Goal: Task Accomplishment & Management: Use online tool/utility

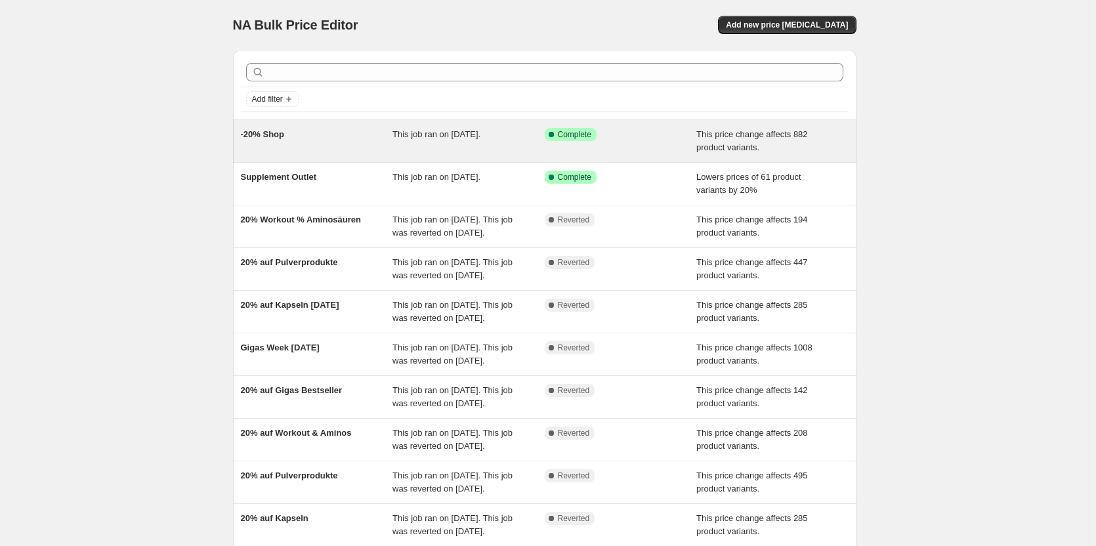
click at [637, 140] on div "Success Complete Complete" at bounding box center [611, 134] width 133 height 13
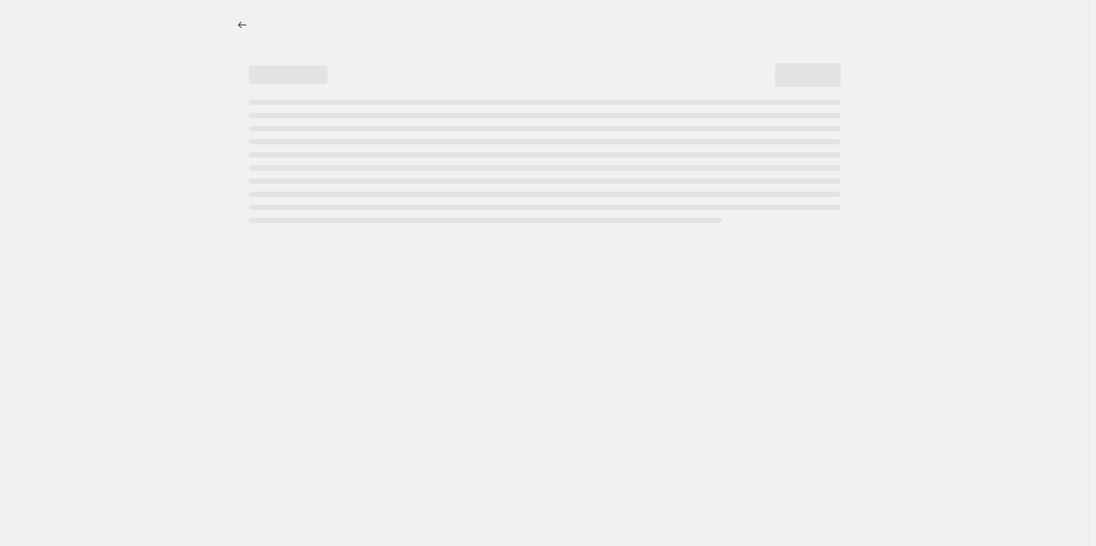
select select "pcap"
select select "no_change"
select select "not_equal"
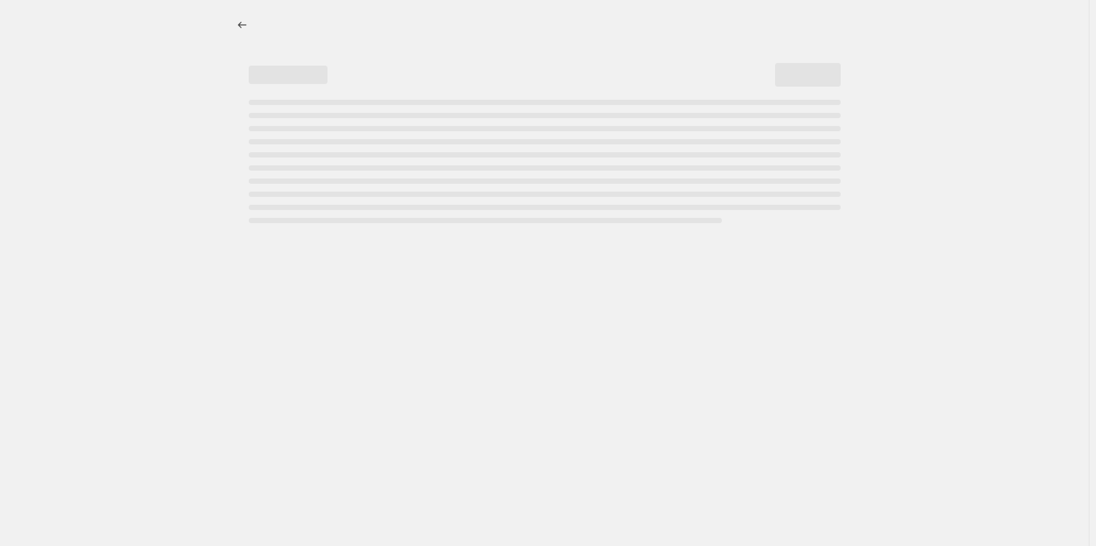
select select "not_equal"
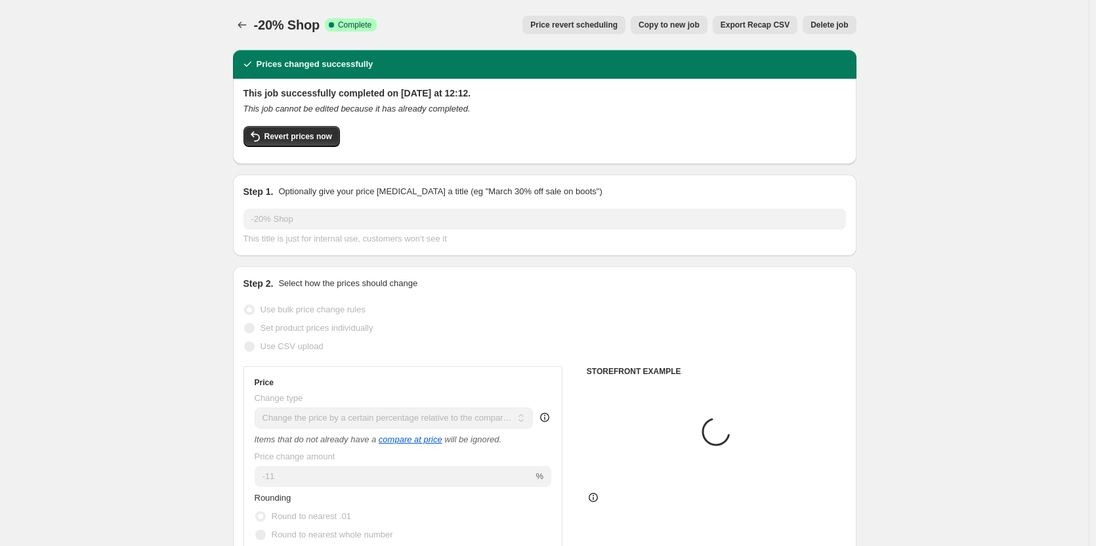
select select "collection"
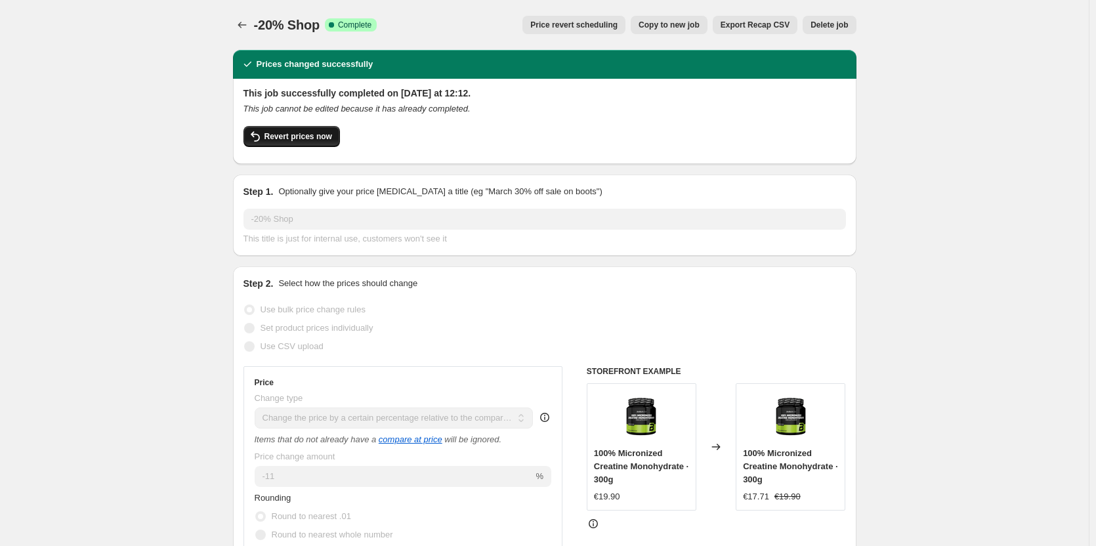
click at [310, 133] on span "Revert prices now" at bounding box center [298, 136] width 68 height 11
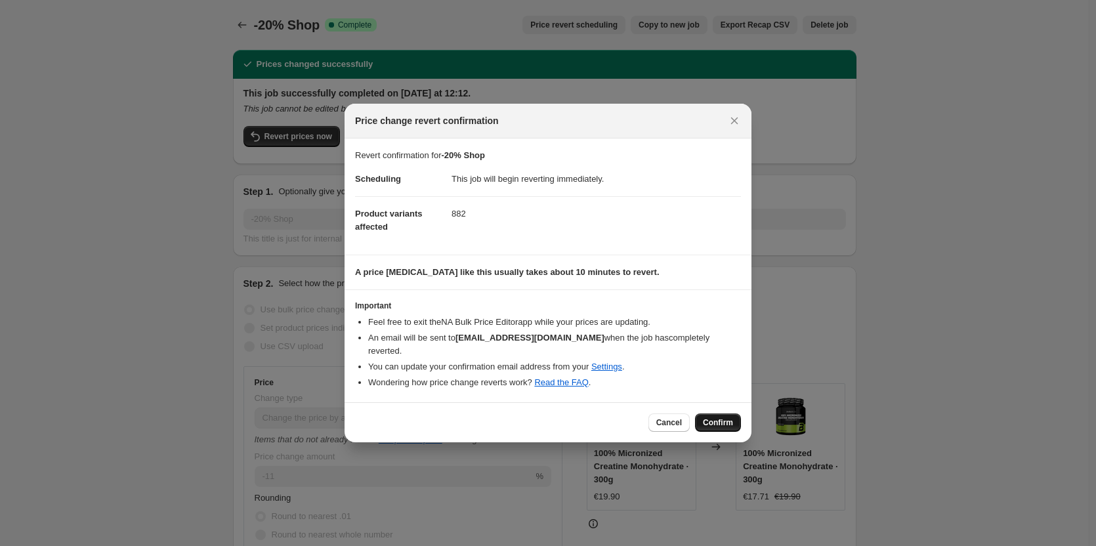
click at [719, 421] on span "Confirm" at bounding box center [718, 422] width 30 height 11
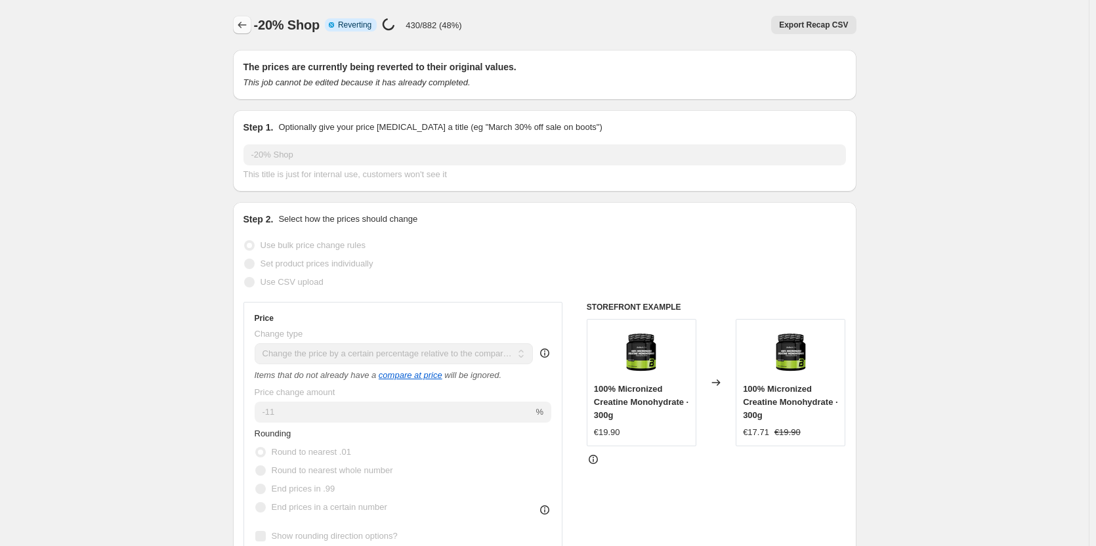
click at [243, 20] on icon "Price change jobs" at bounding box center [242, 24] width 13 height 13
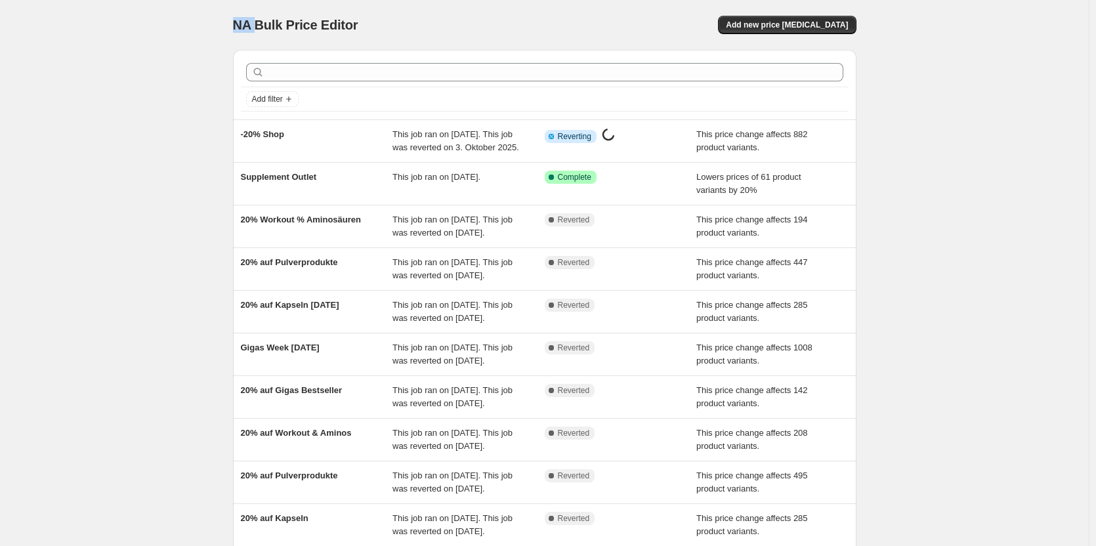
click at [243, 20] on span "NA Bulk Price Editor" at bounding box center [295, 25] width 125 height 14
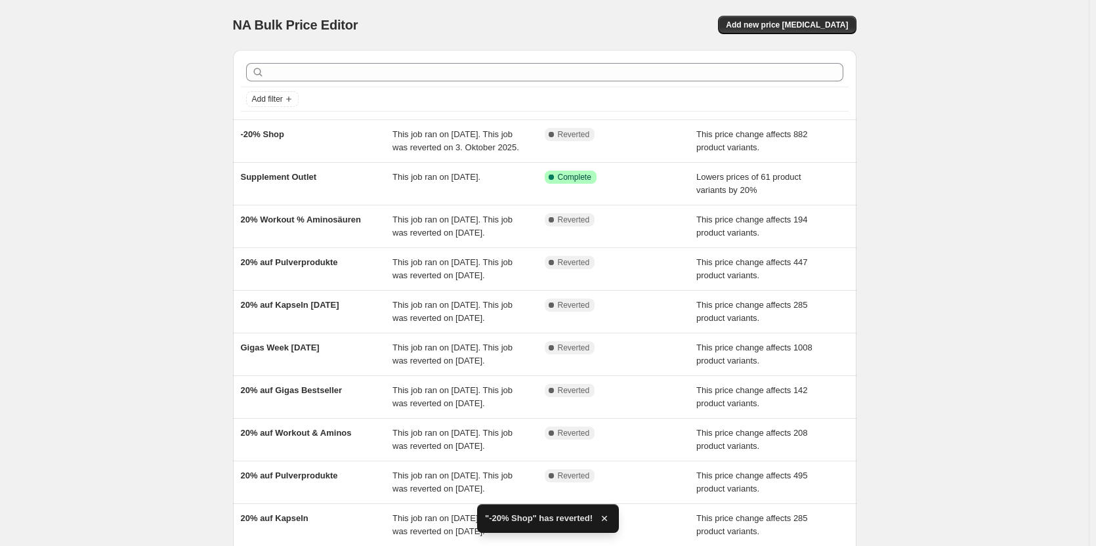
click at [110, 89] on div "NA Bulk Price Editor. This page is ready NA Bulk Price Editor Add new price [ME…" at bounding box center [544, 338] width 1089 height 676
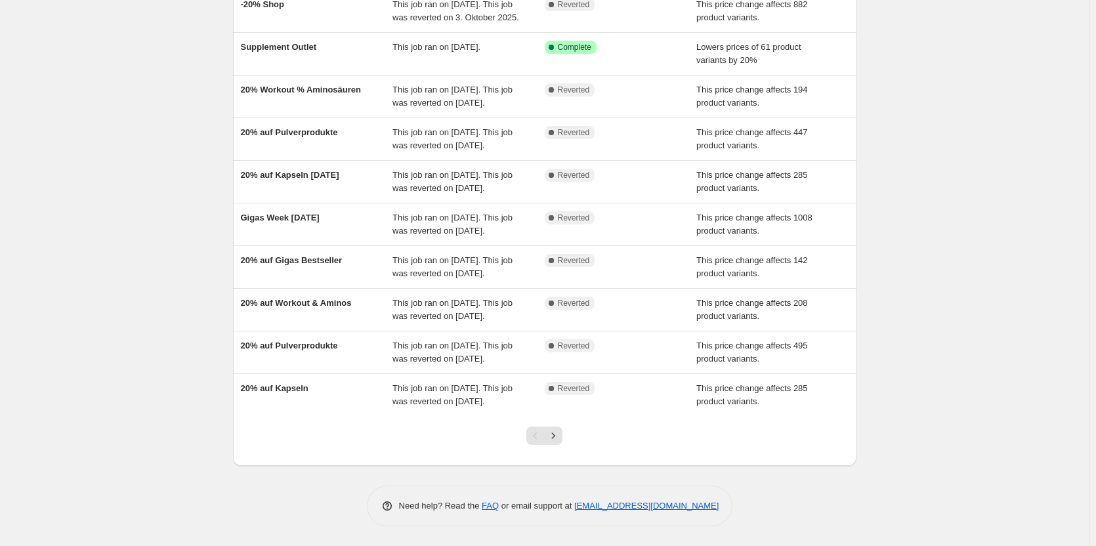
scroll to position [163, 0]
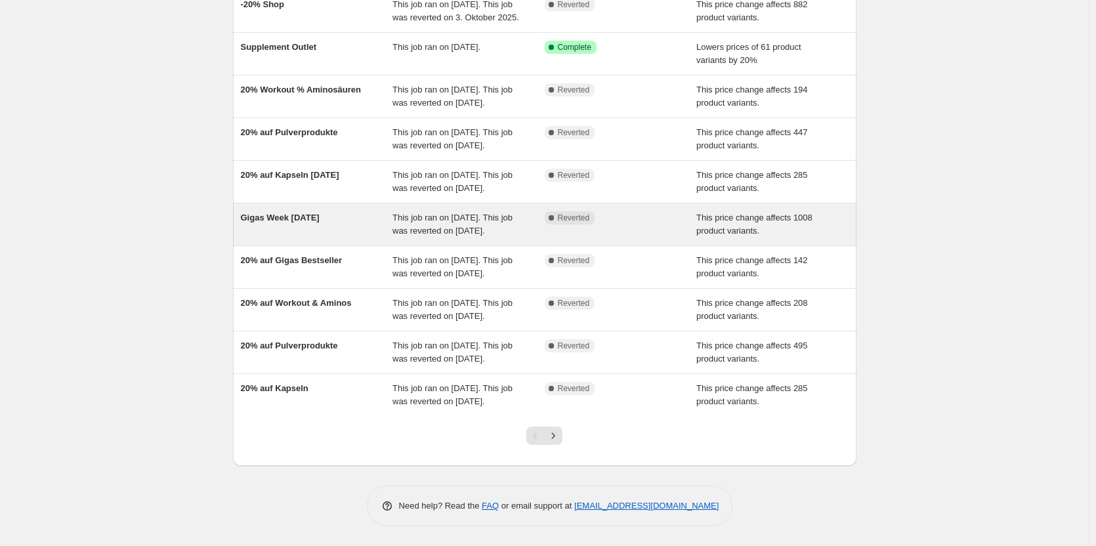
click at [320, 222] on span "Gigas Week [DATE]" at bounding box center [280, 218] width 79 height 10
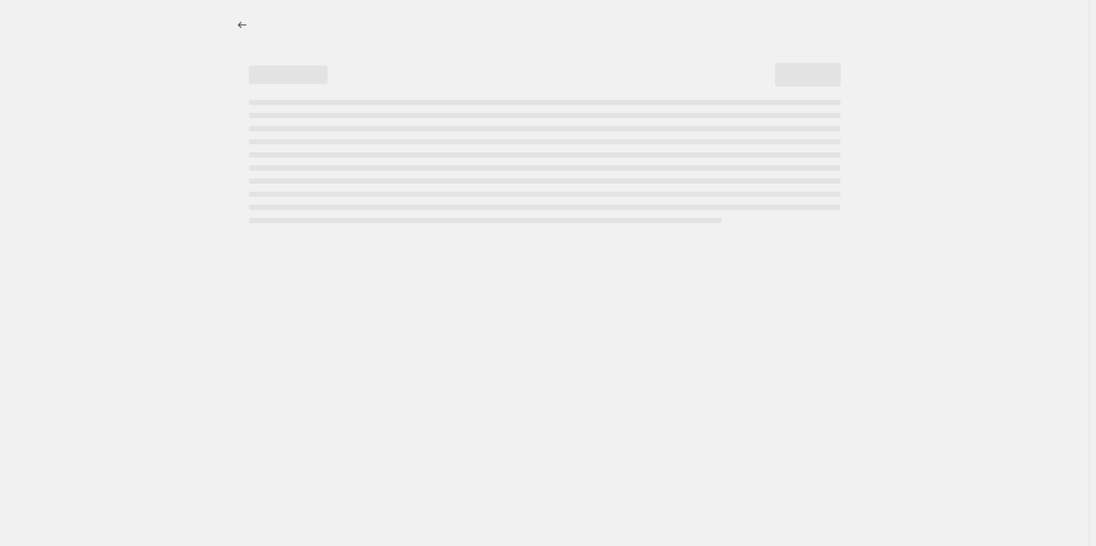
select select "pcap"
select select "no_change"
select select "collection"
select select "not_equal"
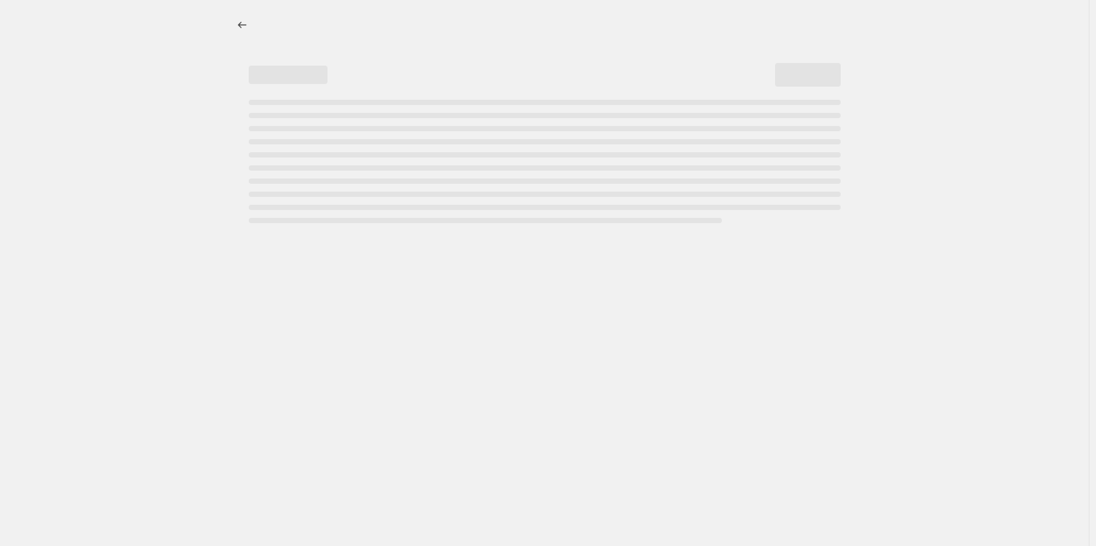
select select "collection"
select select "not_equal"
select select "collection"
select select "not_equal"
select select "collection"
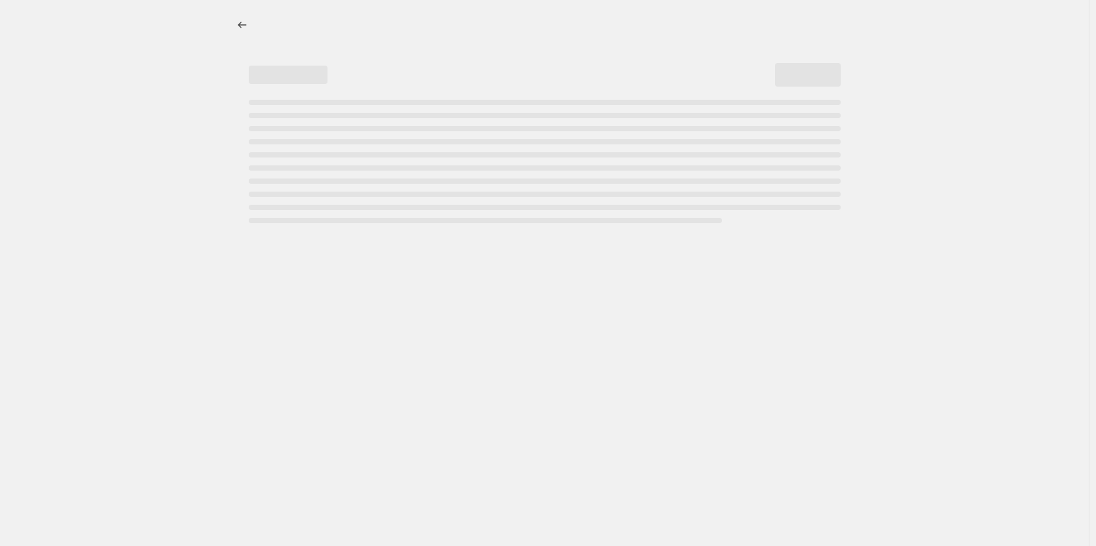
select select "not_equal"
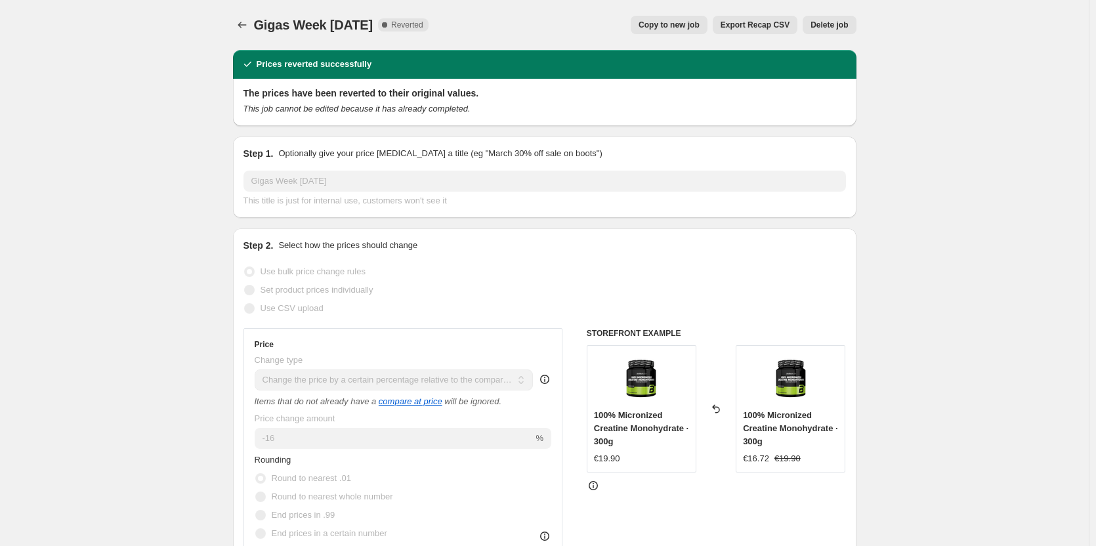
click at [680, 22] on span "Copy to new job" at bounding box center [669, 25] width 61 height 11
select select "pcap"
select select "no_change"
select select "collection"
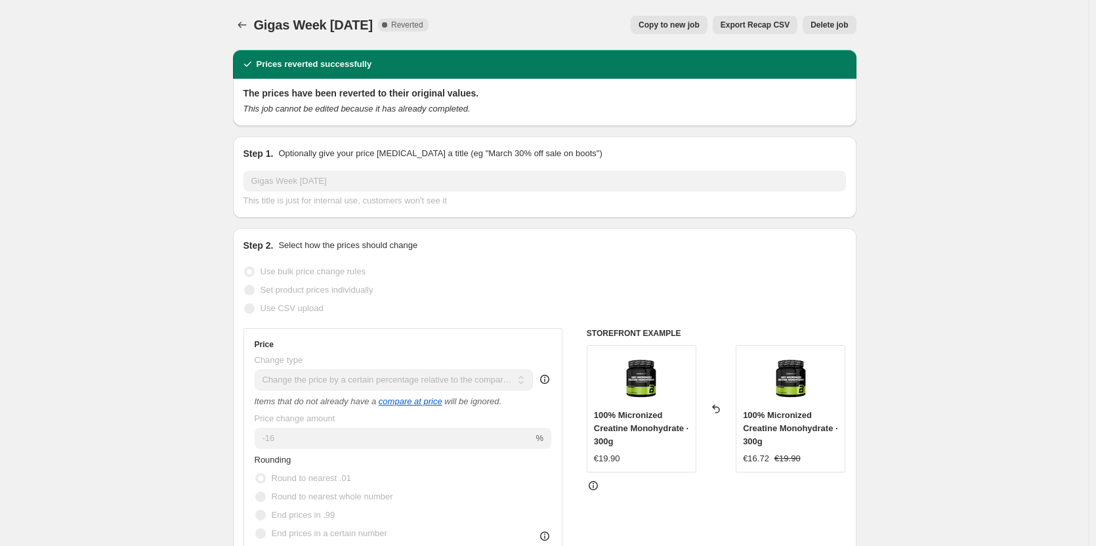
select select "not_equal"
select select "collection"
select select "not_equal"
select select "collection"
select select "not_equal"
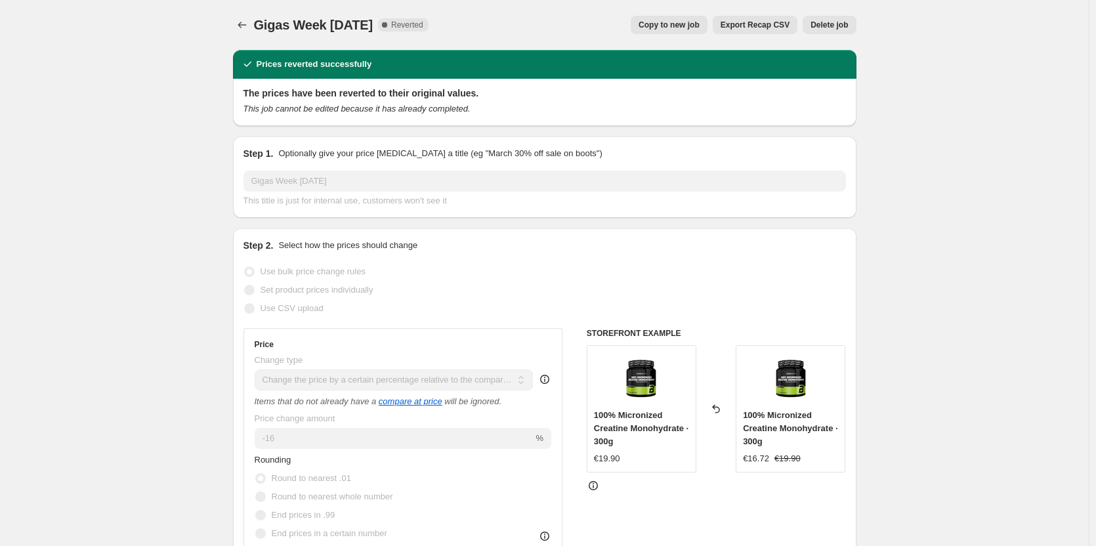
select select "collection"
select select "not_equal"
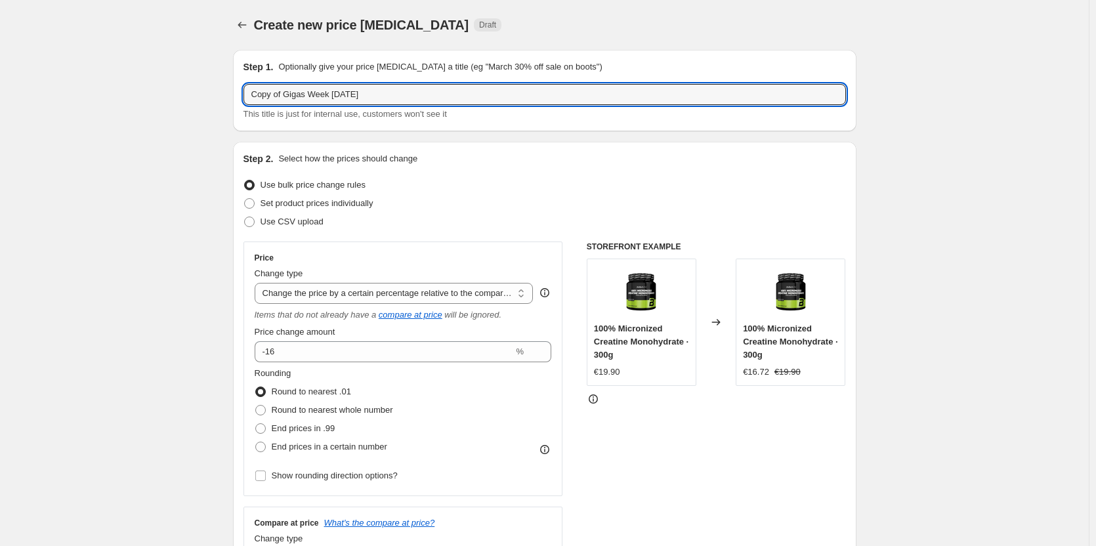
drag, startPoint x: 358, startPoint y: 95, endPoint x: 74, endPoint y: 137, distance: 286.6
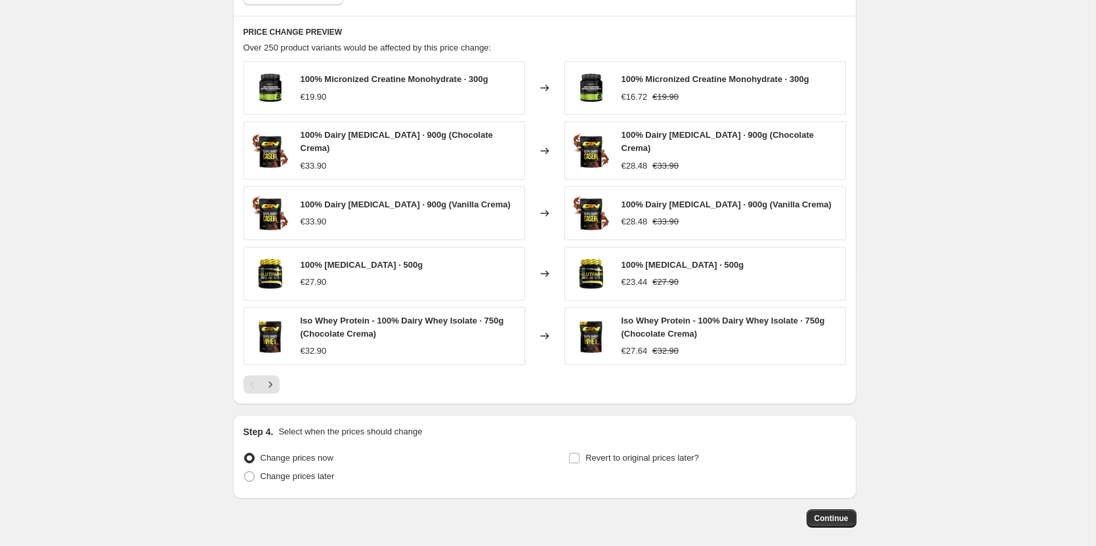
scroll to position [1030, 0]
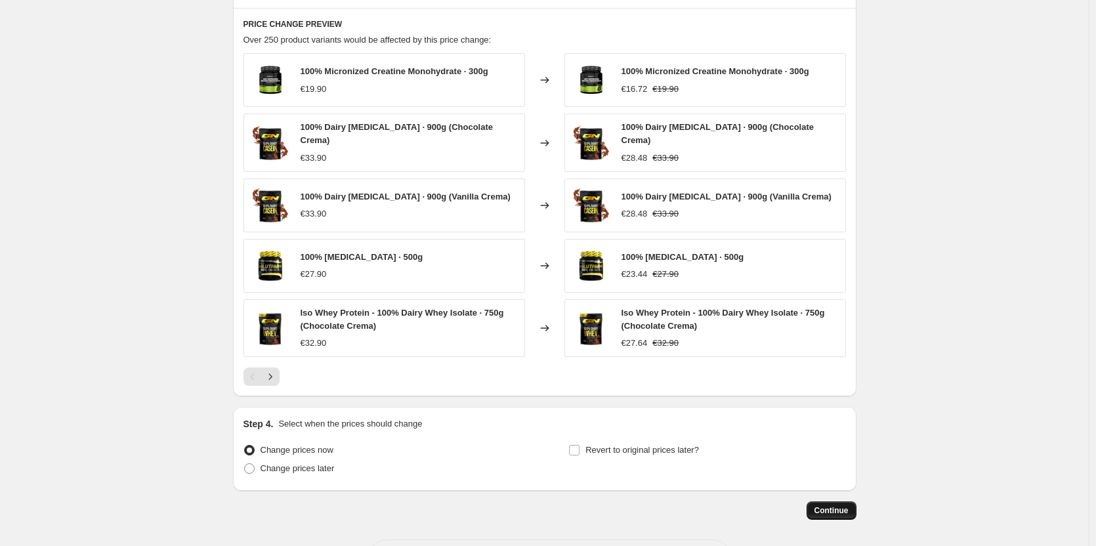
type input "[DATE]"
click at [845, 505] on span "Continue" at bounding box center [831, 510] width 34 height 11
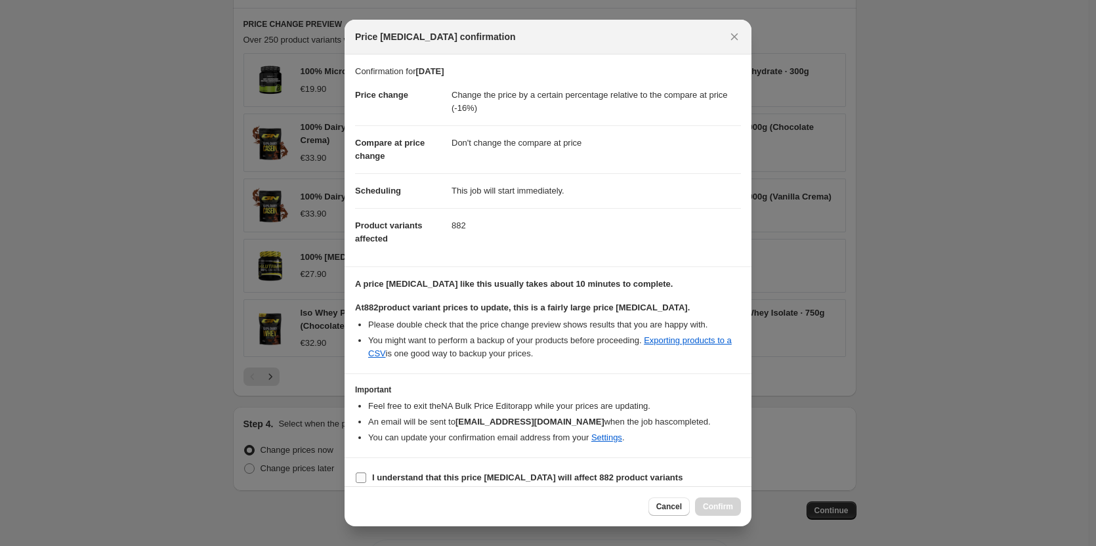
click at [390, 477] on b "I understand that this price [MEDICAL_DATA] will affect 882 product variants" at bounding box center [527, 478] width 310 height 10
click at [366, 477] on input "I understand that this price [MEDICAL_DATA] will affect 882 product variants" at bounding box center [361, 478] width 11 height 11
checkbox input "true"
click at [711, 506] on span "Confirm" at bounding box center [718, 506] width 30 height 11
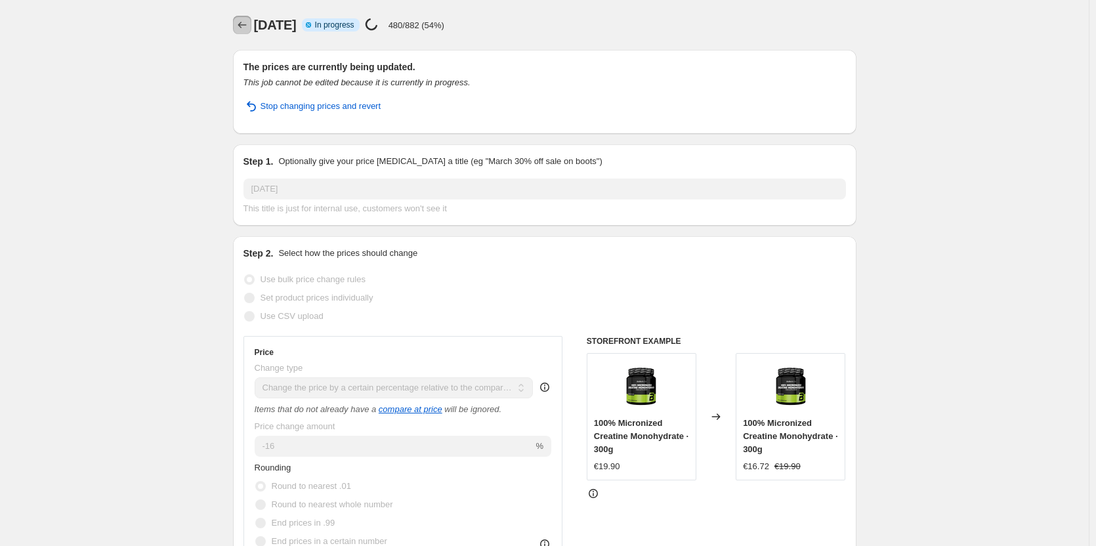
click at [249, 33] on button "Price change jobs" at bounding box center [242, 25] width 18 height 18
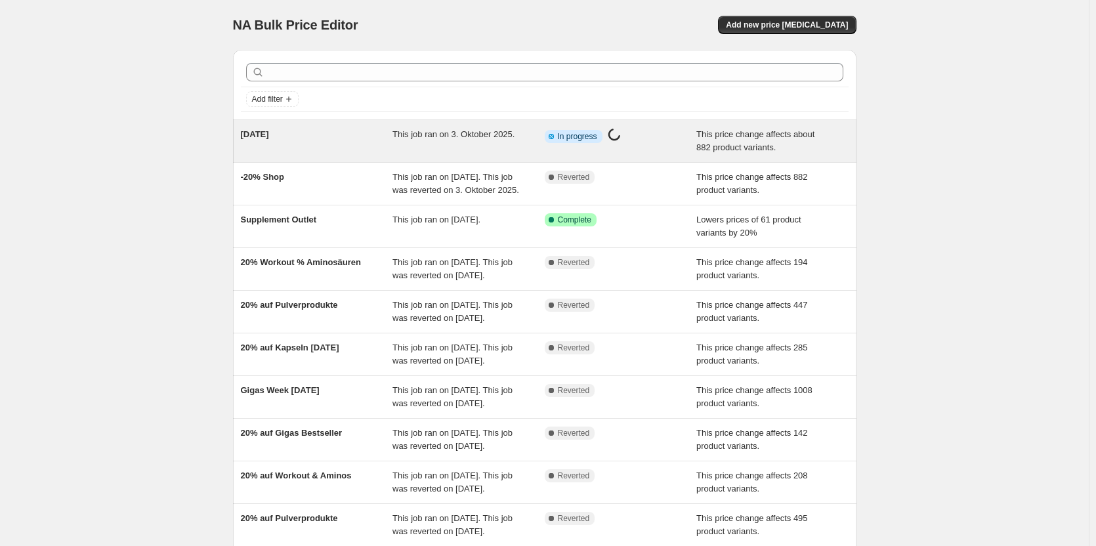
click at [480, 128] on div "This job ran on 3. Oktober 2025." at bounding box center [468, 141] width 152 height 26
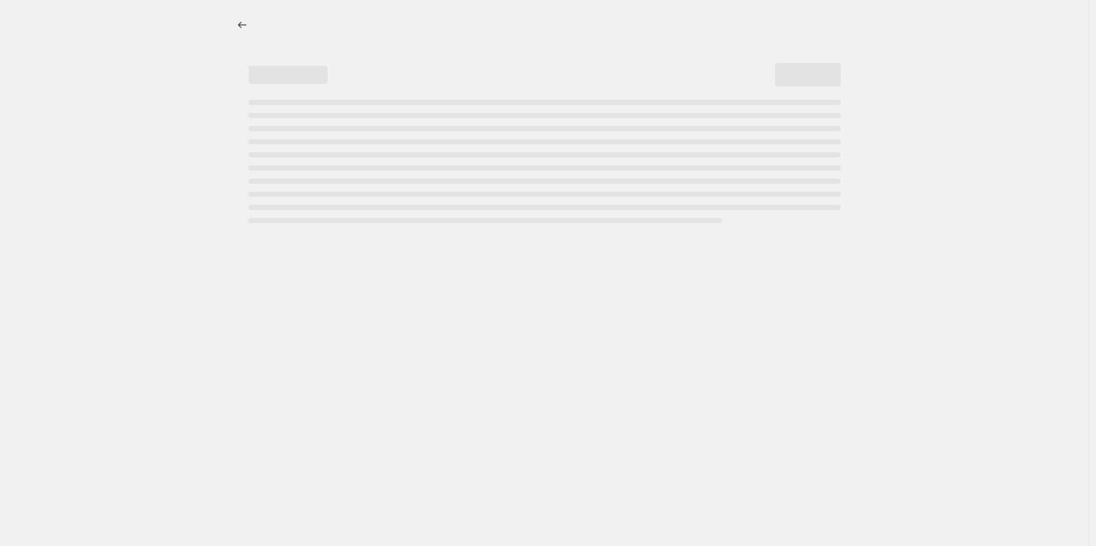
select select "pcap"
select select "no_change"
select select "not_equal"
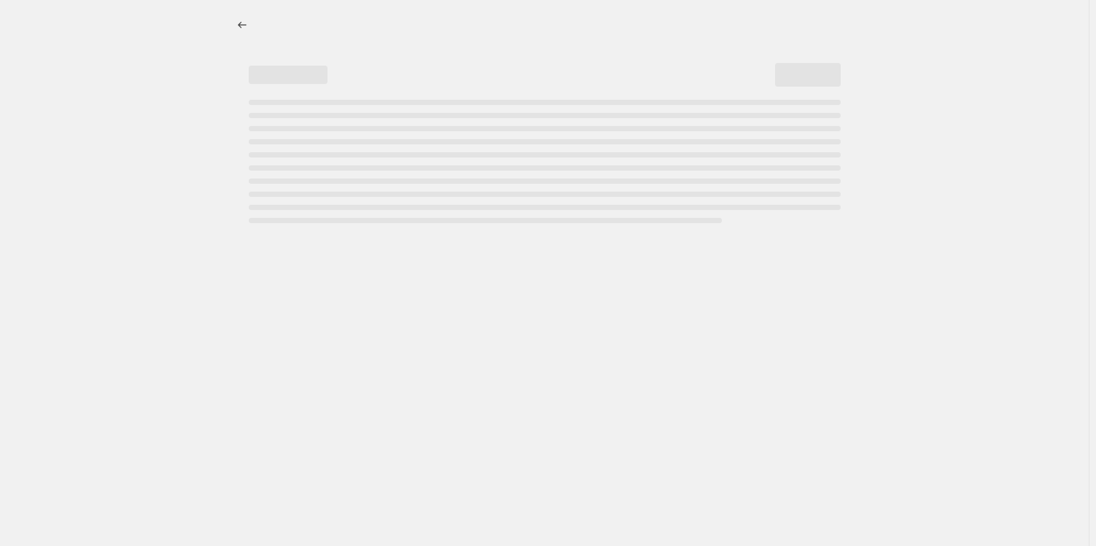
select select "not_equal"
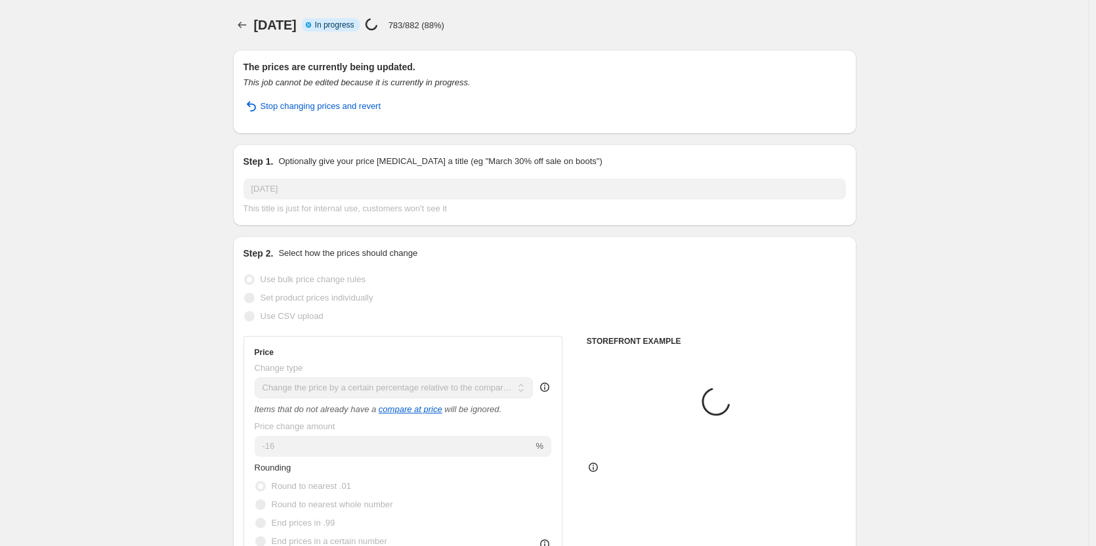
select select "collection"
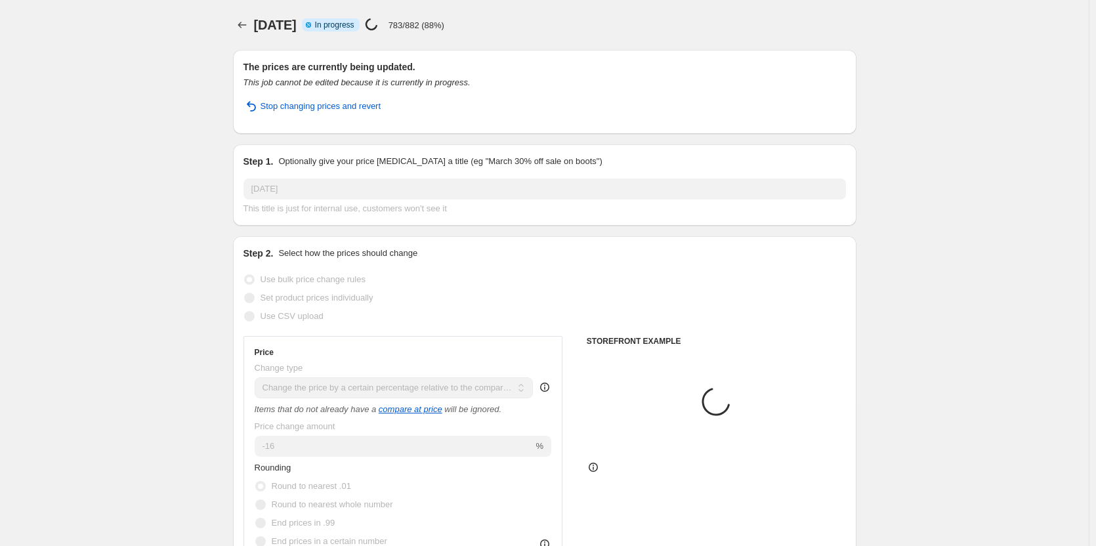
select select "product"
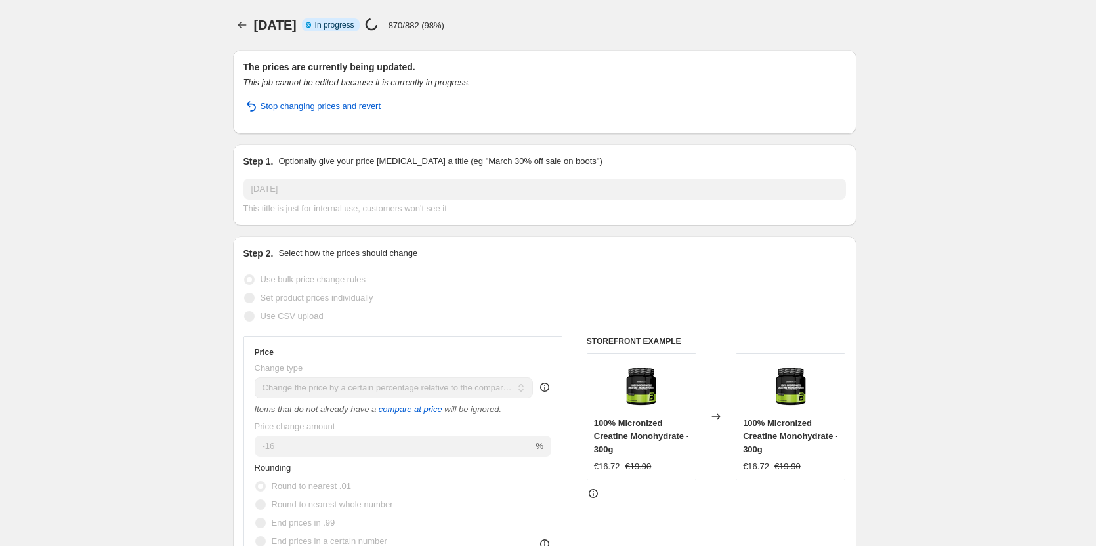
select select "pcap"
select select "no_change"
select select "collection"
select select "not_equal"
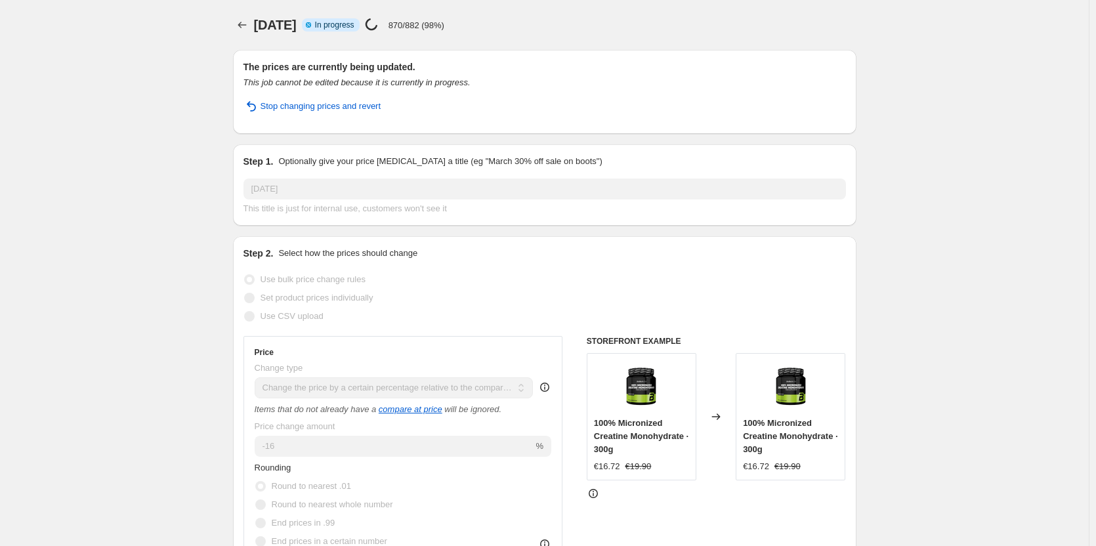
select select "collection"
select select "not_equal"
select select "collection"
select select "not_equal"
select select "collection"
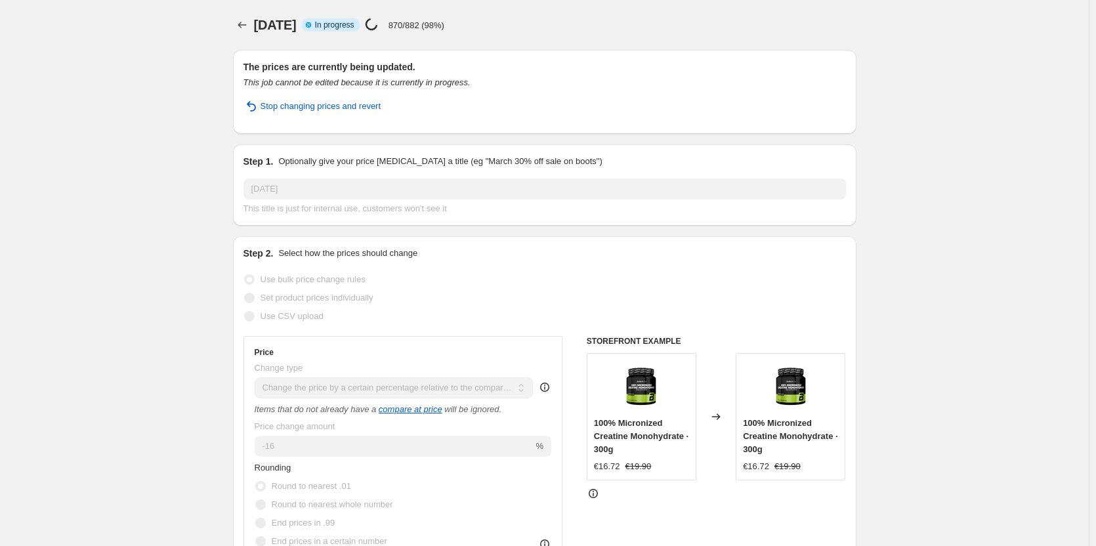
select select "not_equal"
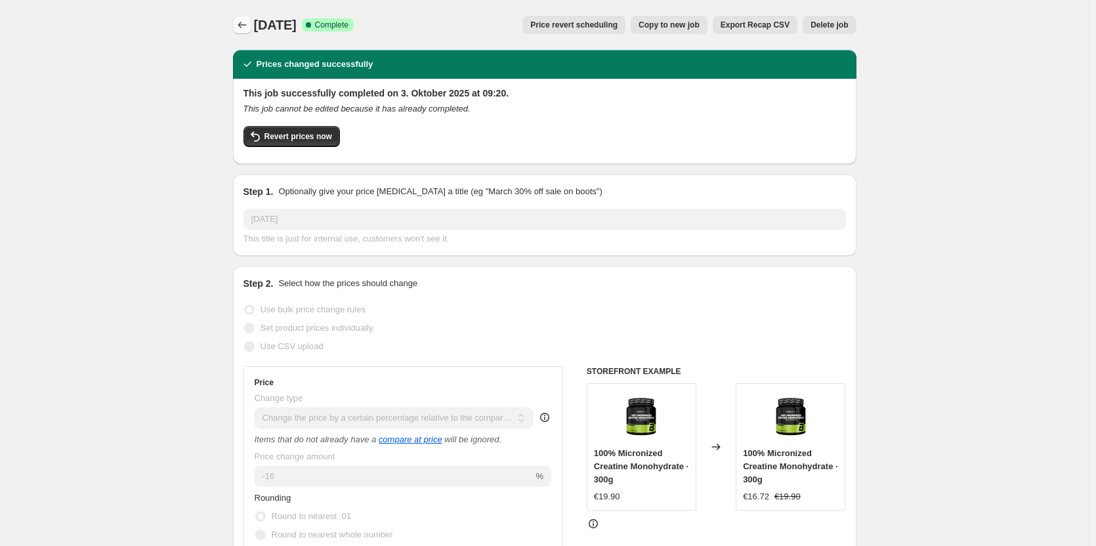
click at [249, 22] on icon "Price change jobs" at bounding box center [242, 24] width 13 height 13
